Goal: Information Seeking & Learning: Learn about a topic

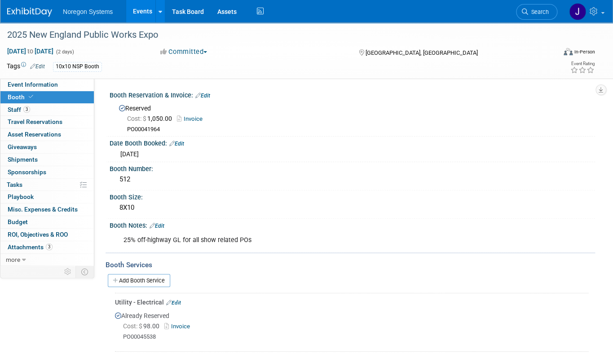
click at [44, 14] on img at bounding box center [29, 12] width 45 height 9
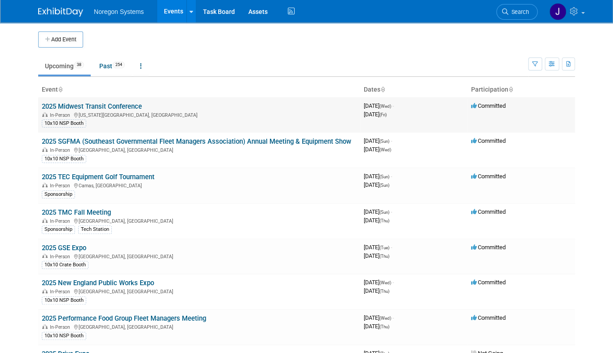
click at [108, 101] on td "2025 Midwest Transit Conference In-Person [US_STATE][GEOGRAPHIC_DATA], [GEOGRAP…" at bounding box center [199, 114] width 322 height 35
click at [105, 103] on link "2025 Midwest Transit Conference" at bounding box center [92, 106] width 100 height 8
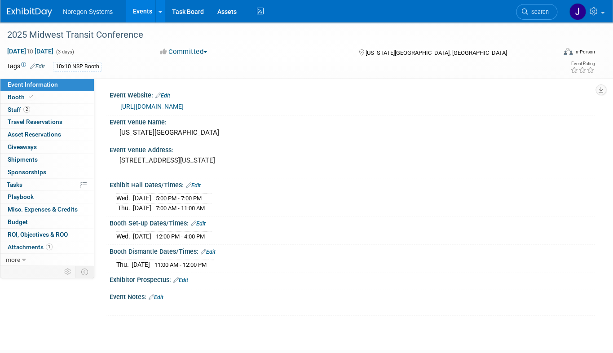
click at [184, 106] on link "https://www.midwesttransitconference.com/exhibitor-and-sponsor-information" at bounding box center [151, 106] width 63 height 7
click at [37, 100] on link "Booth" at bounding box center [46, 97] width 93 height 12
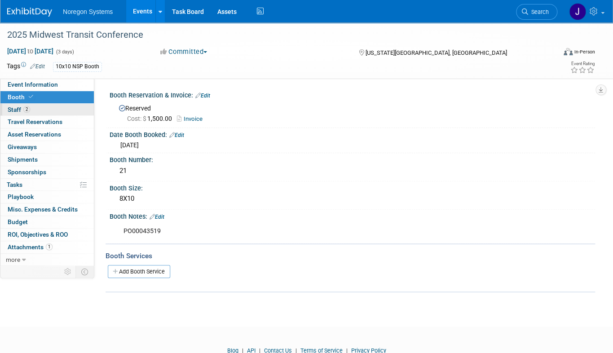
click at [31, 109] on link "2 Staff 2" at bounding box center [46, 110] width 93 height 12
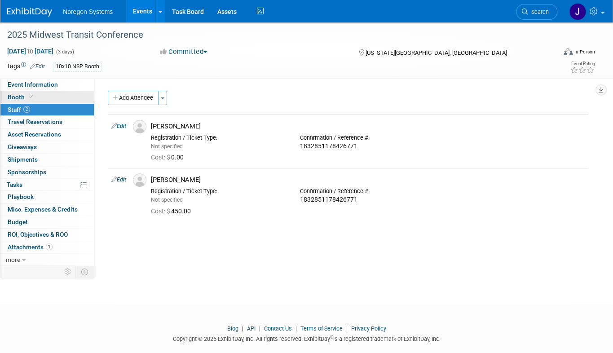
click at [35, 98] on link "Booth" at bounding box center [46, 97] width 93 height 12
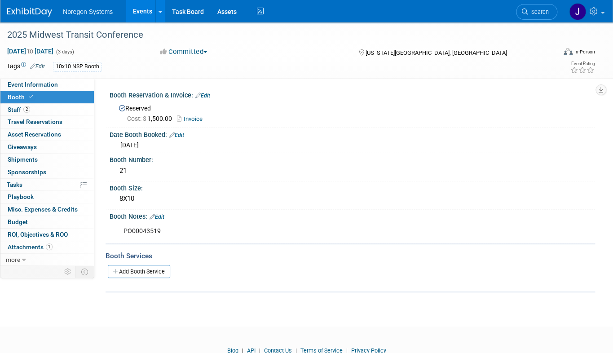
click at [36, 11] on img at bounding box center [29, 12] width 45 height 9
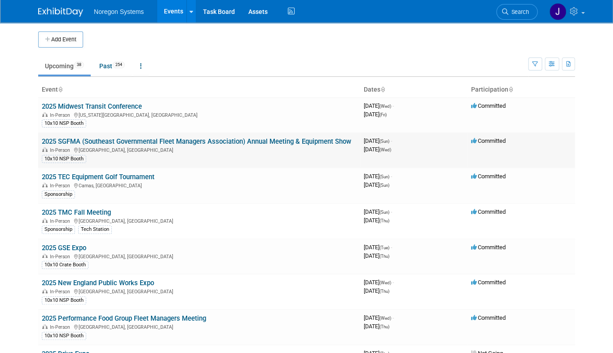
click at [97, 139] on link "2025 SGFMA (Southeast Governmental Fleet Managers Association) Annual Meeting &…" at bounding box center [196, 141] width 309 height 8
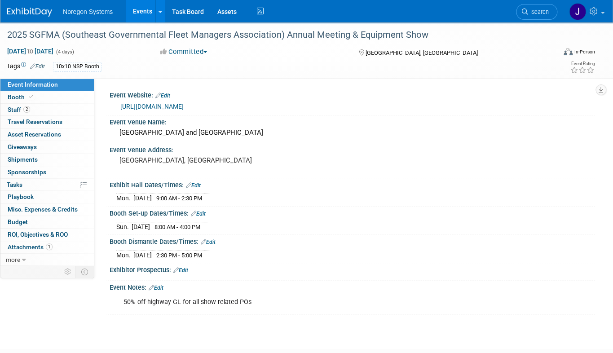
click at [184, 110] on link "https://app.associationsphere.com/Event/EventInfo?prm=TDJks52BXtB3tl8zo4Ue12Bq9…" at bounding box center [151, 106] width 63 height 7
click at [351, 40] on div "2025 SGFMA (Southeast Governmental Fleet Managers Association) Annual Meeting &…" at bounding box center [274, 35] width 541 height 16
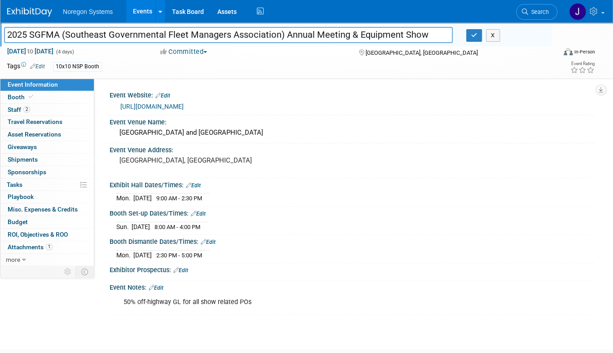
click at [59, 33] on input "2025 SGFMA (Southeast Governmental Fleet Managers Association) Annual Meeting &…" at bounding box center [228, 35] width 449 height 16
drag, startPoint x: 282, startPoint y: 33, endPoint x: 4, endPoint y: -15, distance: 281.6
click at [4, 0] on html "Noregon Systems Events Add Event Bulk Upload Events Shareable Event Boards Rece…" at bounding box center [306, 176] width 613 height 353
click at [49, 100] on link "Booth" at bounding box center [46, 97] width 93 height 12
